Goal: Information Seeking & Learning: Learn about a topic

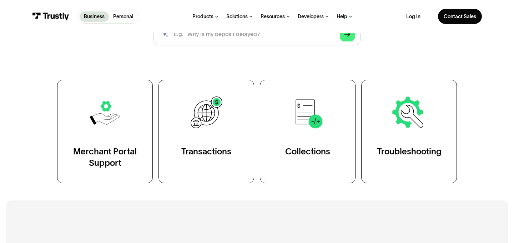
scroll to position [151, 0]
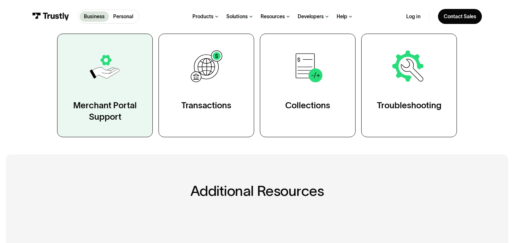
click at [125, 92] on link "Merchant Portal Support" at bounding box center [105, 86] width 96 height 104
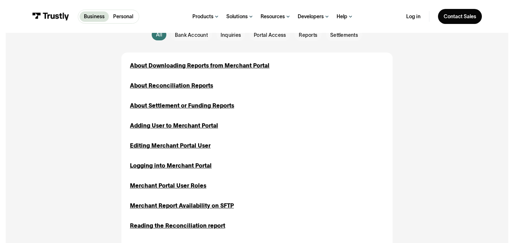
scroll to position [162, 0]
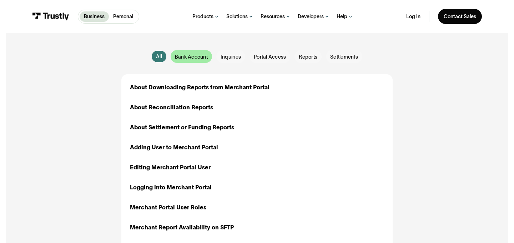
click at [174, 57] on div "Email Form" at bounding box center [191, 56] width 41 height 13
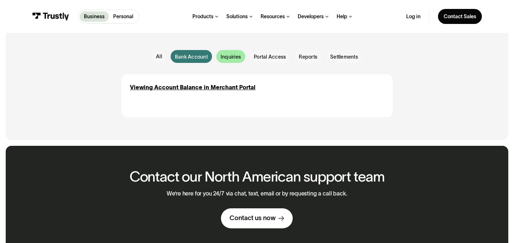
click at [221, 55] on span "Inquiries" at bounding box center [231, 56] width 20 height 7
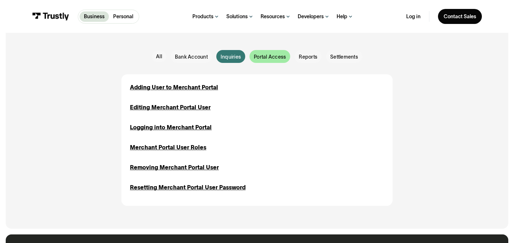
click at [259, 61] on div "Email Form" at bounding box center [270, 56] width 41 height 13
click at [165, 92] on div "Adding User to Merchant Portal Inquiries Portal Access Editing Merchant Portal …" at bounding box center [257, 137] width 254 height 109
click at [223, 62] on div "Email Form" at bounding box center [230, 56] width 29 height 13
click at [259, 56] on span "Portal Access" at bounding box center [270, 56] width 32 height 7
click at [296, 53] on div "Email Form" at bounding box center [308, 56] width 27 height 13
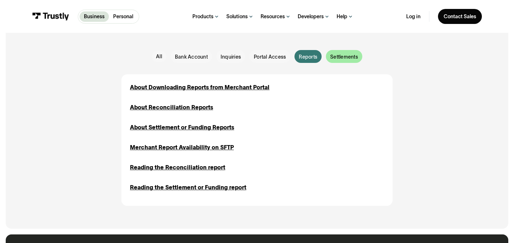
click at [329, 54] on div "Email Form" at bounding box center [344, 56] width 36 height 13
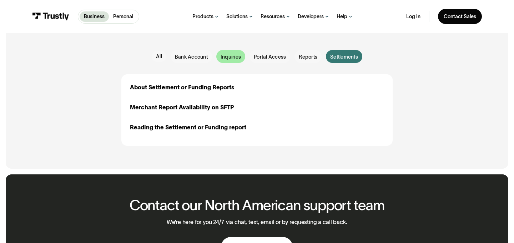
click at [226, 54] on span "Inquiries" at bounding box center [231, 56] width 20 height 7
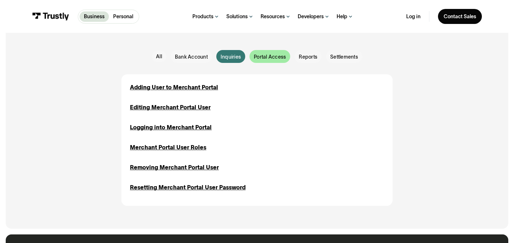
click at [258, 59] on span "Portal Access" at bounding box center [270, 56] width 32 height 7
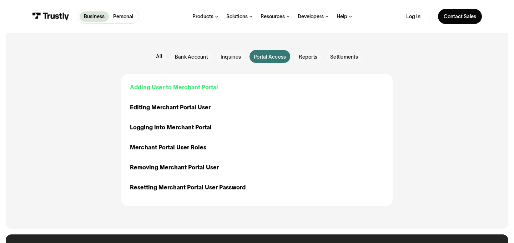
click at [187, 86] on div "Adding User to Merchant Portal" at bounding box center [174, 87] width 88 height 9
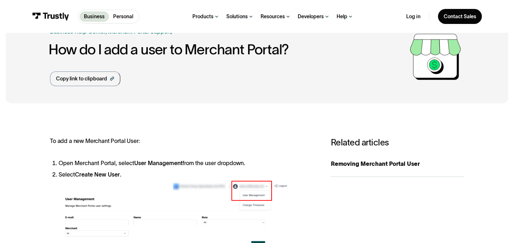
scroll to position [26, 0]
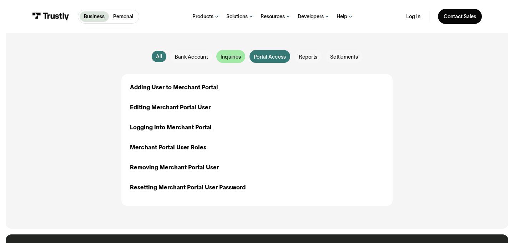
click at [236, 55] on span "Inquiries" at bounding box center [231, 56] width 20 height 7
click at [267, 57] on span "Portal Access" at bounding box center [270, 56] width 32 height 7
click at [185, 57] on span "Bank Account" at bounding box center [191, 56] width 33 height 7
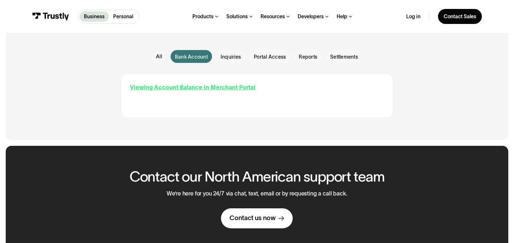
click at [183, 84] on div "Viewing Account Balance in Merchant Portal" at bounding box center [193, 87] width 126 height 9
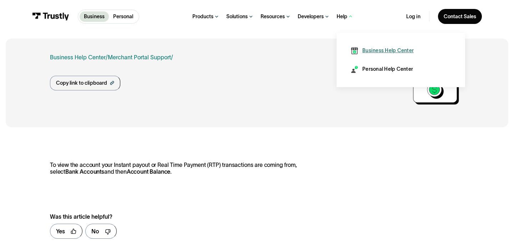
click at [358, 54] on img at bounding box center [354, 50] width 7 height 7
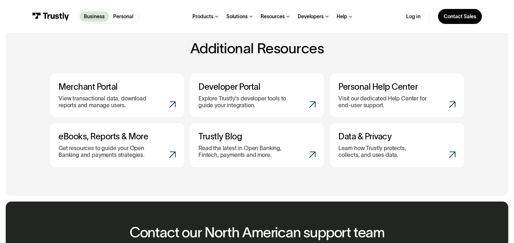
scroll to position [293, 0]
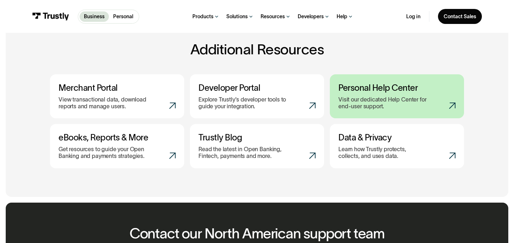
click at [361, 95] on link "Personal Help Center Visit our dedicated Help Center for end-user support." at bounding box center [397, 96] width 134 height 44
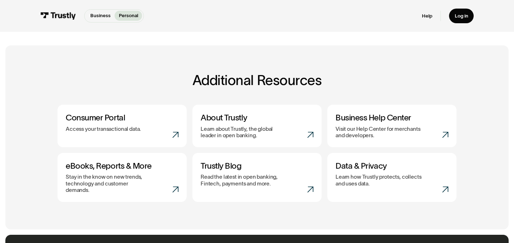
scroll to position [183, 0]
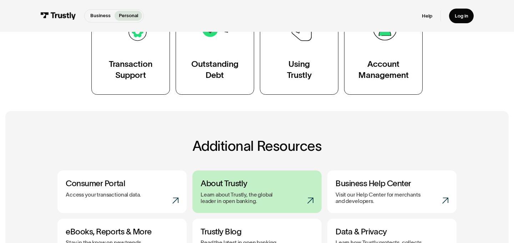
click at [243, 181] on h3 "About Trustly" at bounding box center [257, 184] width 113 height 10
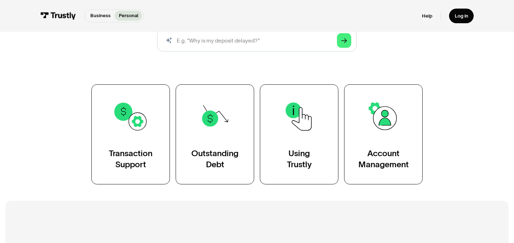
scroll to position [104, 0]
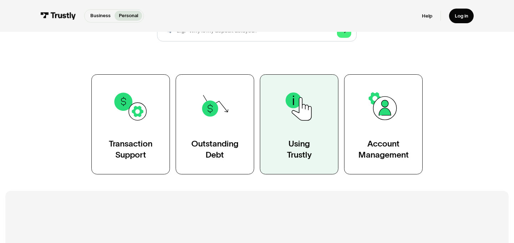
click at [294, 135] on link "Using Trustly" at bounding box center [299, 124] width 79 height 100
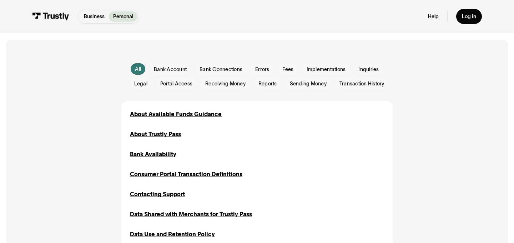
scroll to position [91, 0]
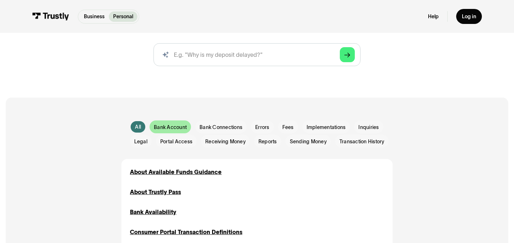
click at [180, 127] on span "Bank Account" at bounding box center [170, 127] width 33 height 7
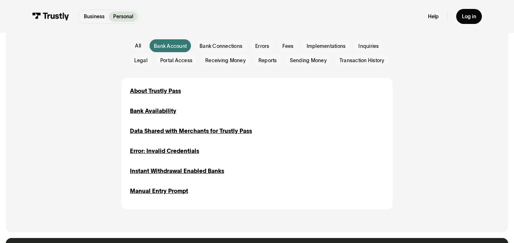
scroll to position [135, 0]
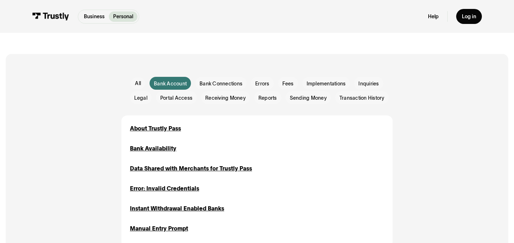
click at [214, 76] on div "All All Bank Account Bank Account Bank Connections Bank Connections Errors Erro…" at bounding box center [257, 162] width 474 height 216
click at [215, 79] on div "Email Form" at bounding box center [220, 83] width 51 height 13
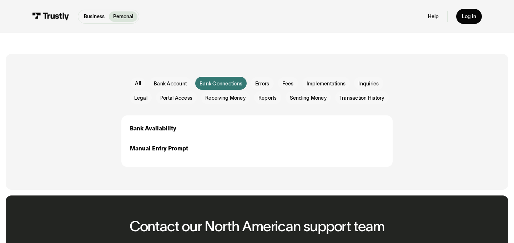
click at [241, 85] on span "Bank Connections" at bounding box center [221, 83] width 43 height 7
click at [266, 83] on span "Errors" at bounding box center [262, 83] width 14 height 7
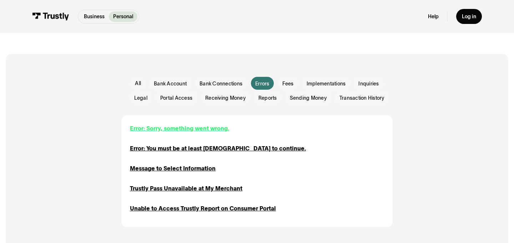
click at [205, 131] on div "Error: Sorry, something went wrong." at bounding box center [179, 128] width 99 height 9
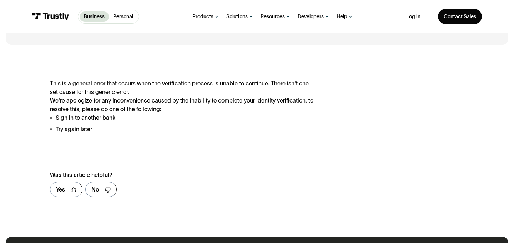
scroll to position [119, 0]
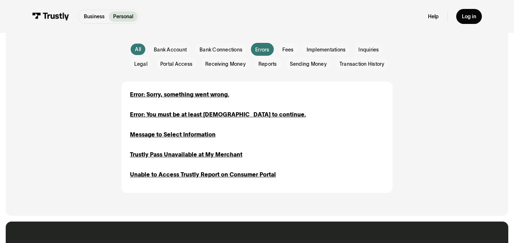
scroll to position [154, 0]
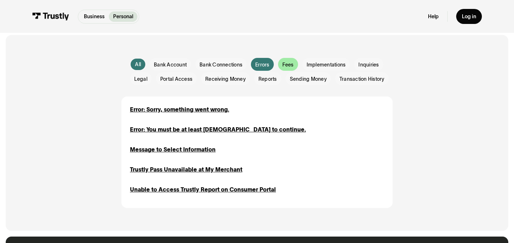
click at [294, 65] on div "Email Form" at bounding box center [288, 64] width 20 height 13
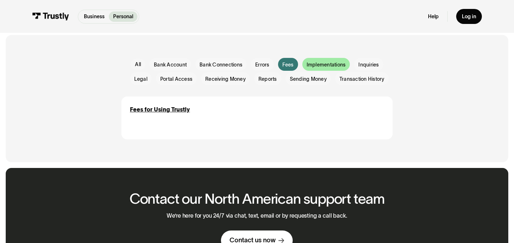
click at [316, 65] on span "Implementations" at bounding box center [326, 64] width 39 height 7
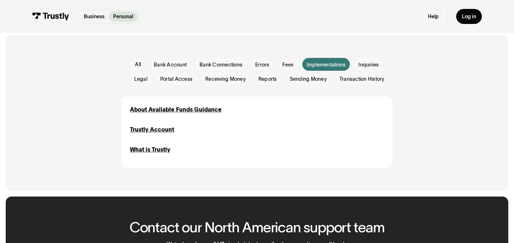
click at [346, 66] on div "Email Form" at bounding box center [327, 64] width 48 height 13
click at [363, 66] on span "Inquiries" at bounding box center [369, 64] width 20 height 7
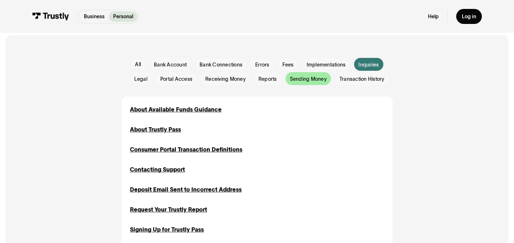
click at [310, 76] on span "Sending Money" at bounding box center [308, 78] width 37 height 7
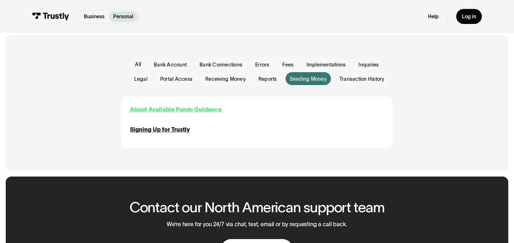
click at [185, 114] on div "About Available Funds Guidance" at bounding box center [176, 109] width 92 height 9
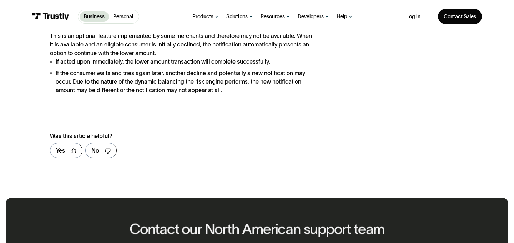
scroll to position [130, 0]
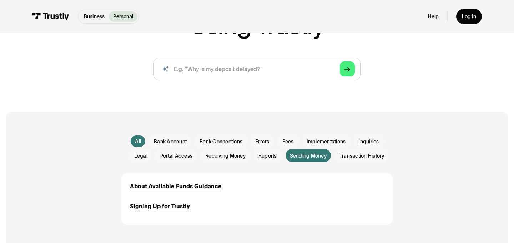
scroll to position [121, 0]
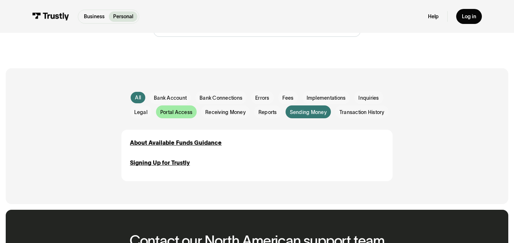
click at [183, 110] on span "Portal Access" at bounding box center [176, 112] width 32 height 7
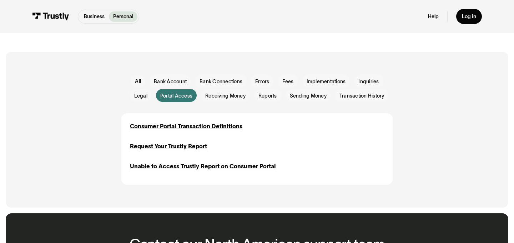
scroll to position [144, 0]
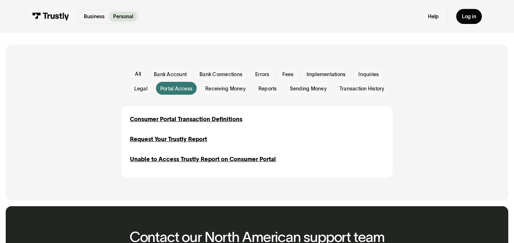
click at [170, 113] on div "Consumer Portal Transaction Definitions Inquiries Portal Access Transaction His…" at bounding box center [256, 141] width 271 height 71
click at [170, 119] on div "Consumer Portal Transaction Definitions" at bounding box center [186, 119] width 113 height 9
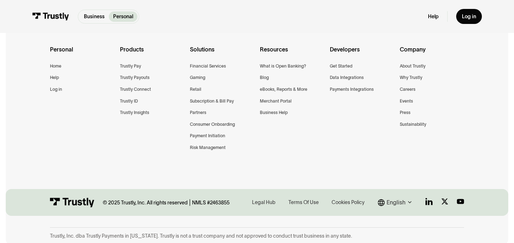
scroll to position [444, 0]
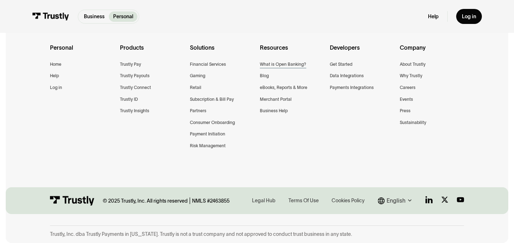
click at [303, 63] on div "What is Open Banking?" at bounding box center [283, 65] width 46 height 8
